Goal: Information Seeking & Learning: Learn about a topic

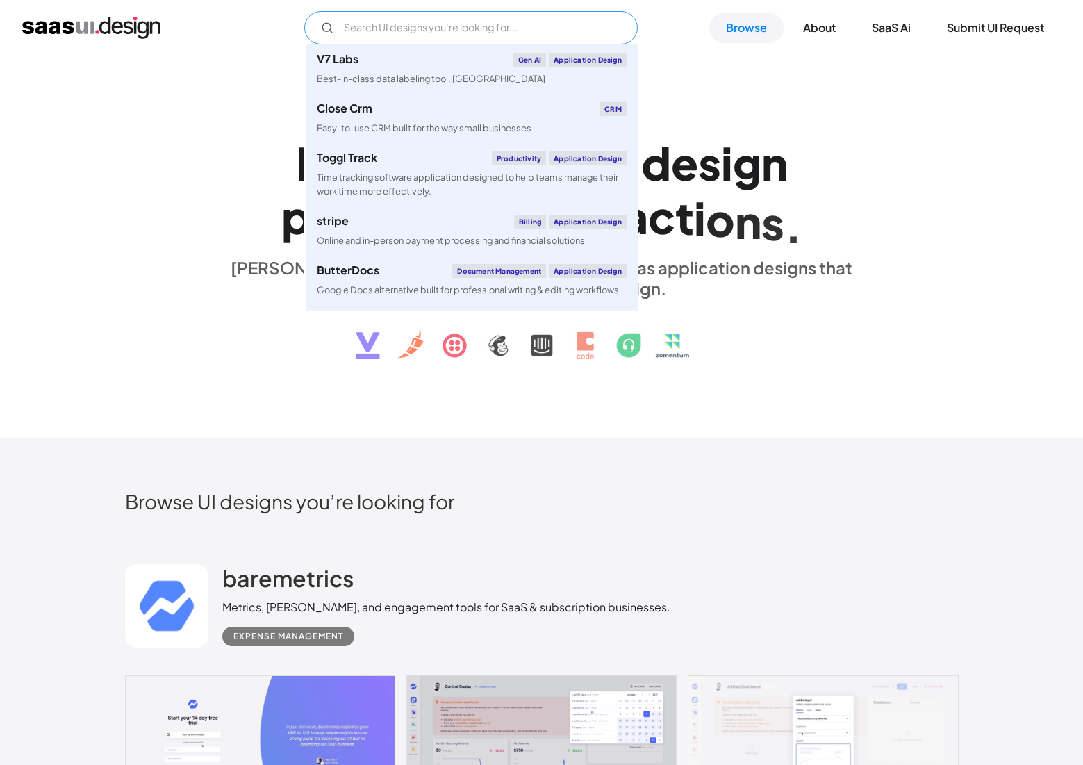
click at [394, 22] on input "Email Form" at bounding box center [471, 27] width 334 height 33
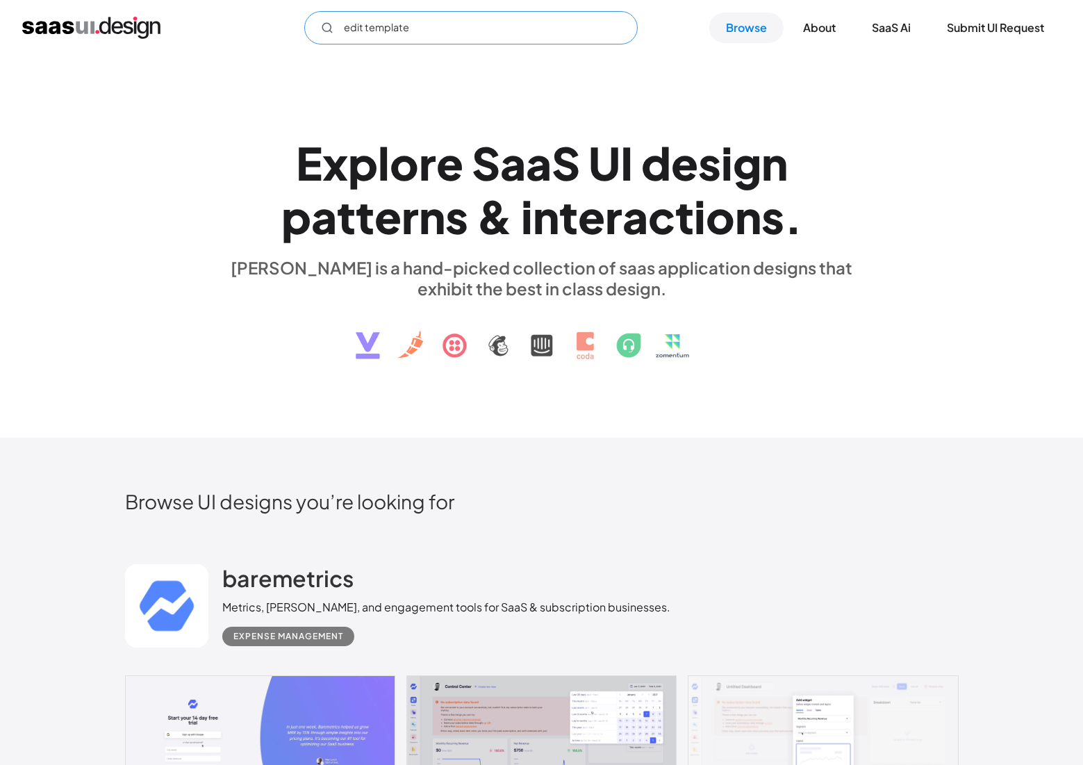
click at [325, 26] on icon "Email Form" at bounding box center [327, 28] width 13 height 13
type input "edit template"
click at [741, 27] on link "Browse" at bounding box center [746, 28] width 74 height 31
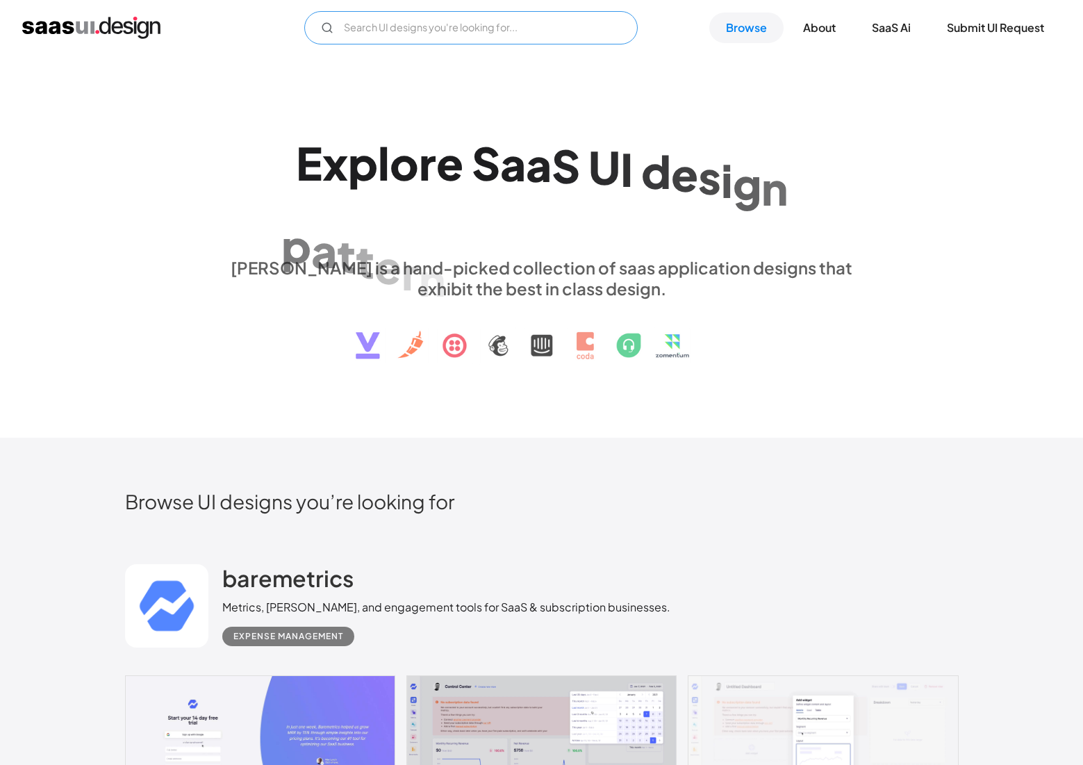
click at [482, 34] on input "Email Form" at bounding box center [471, 27] width 334 height 33
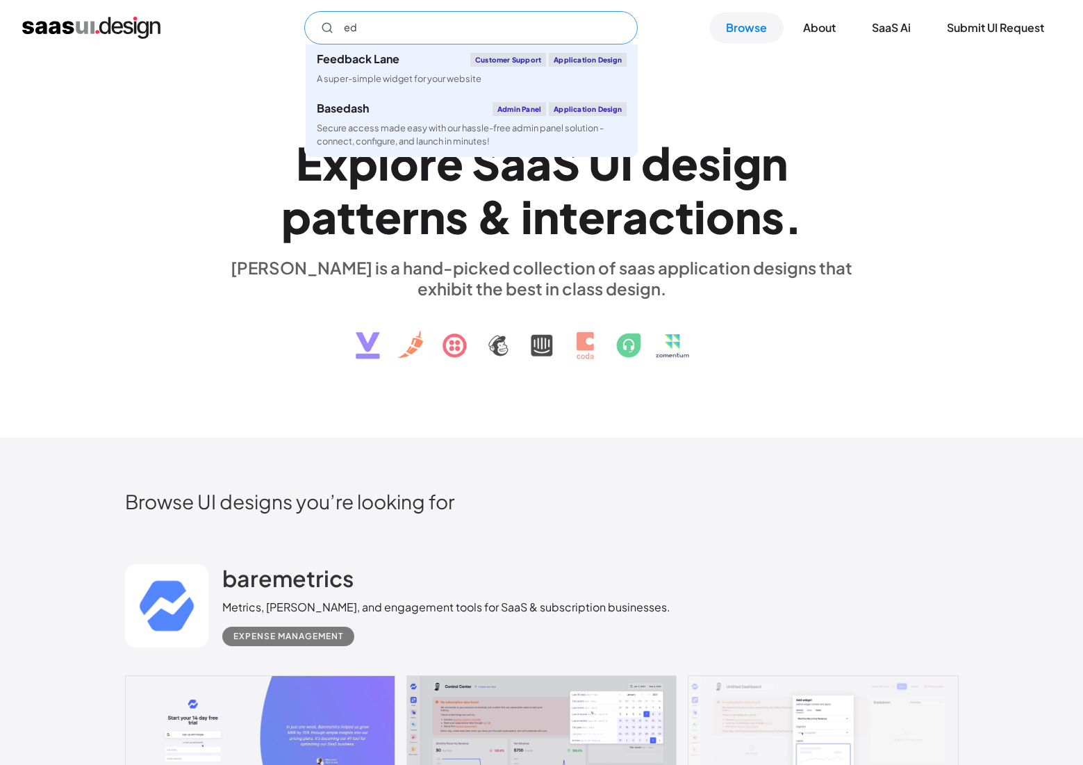
type input "e"
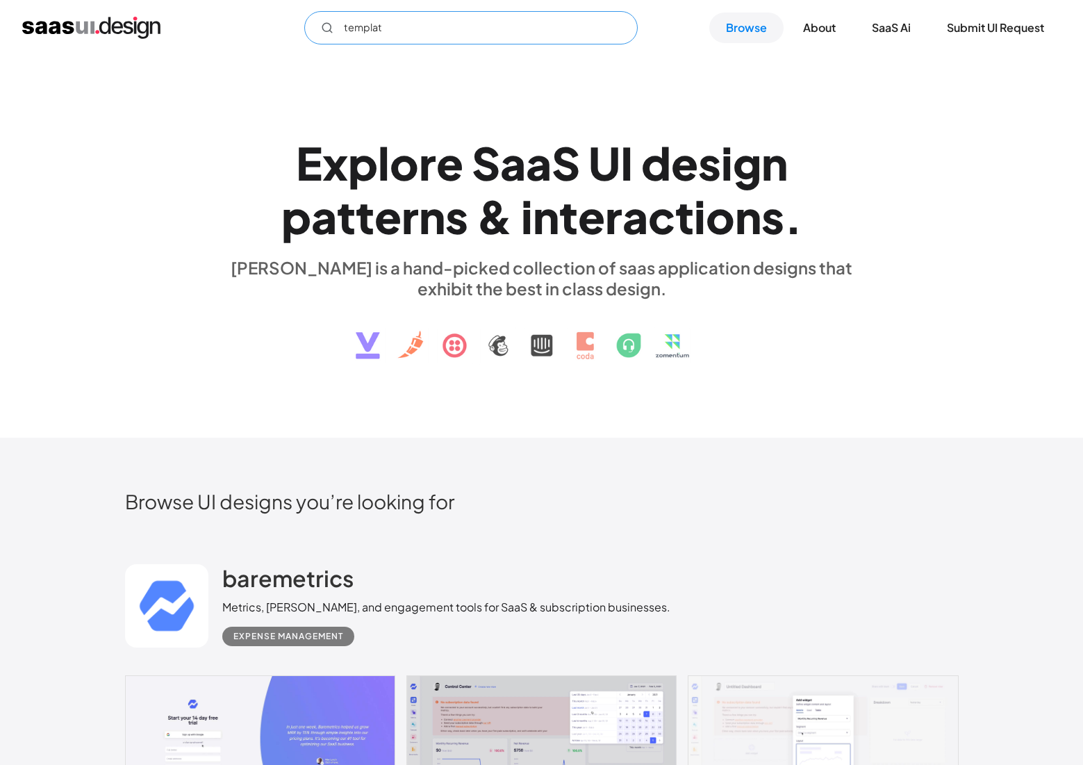
type input "template"
